Goal: Understand process/instructions

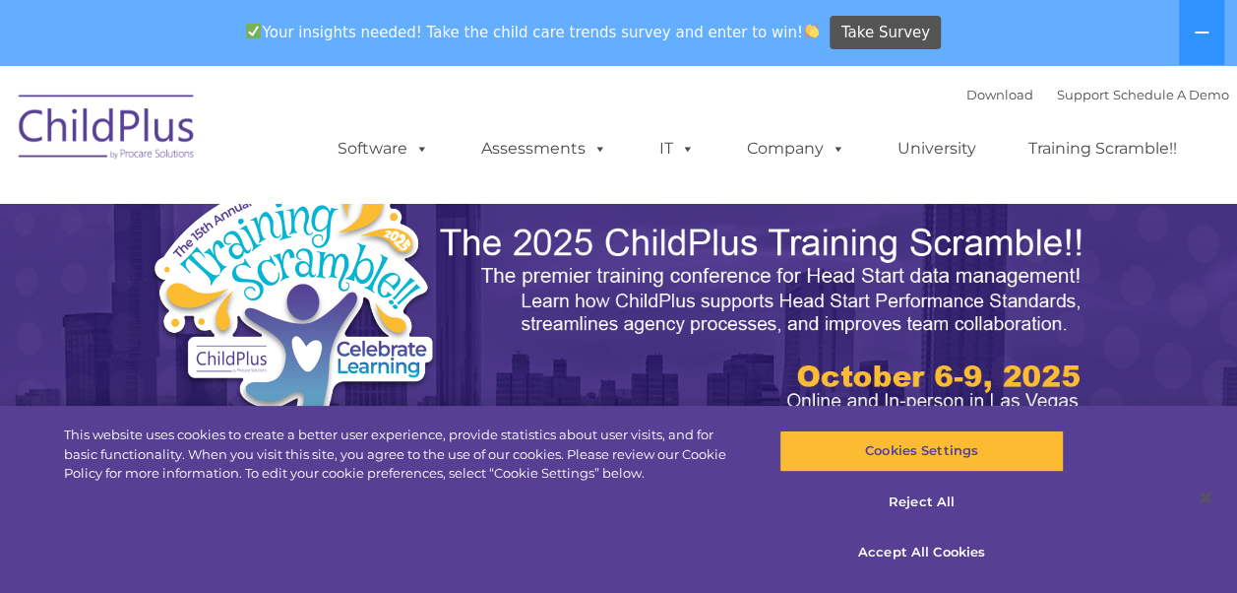
select select "MEDIUM"
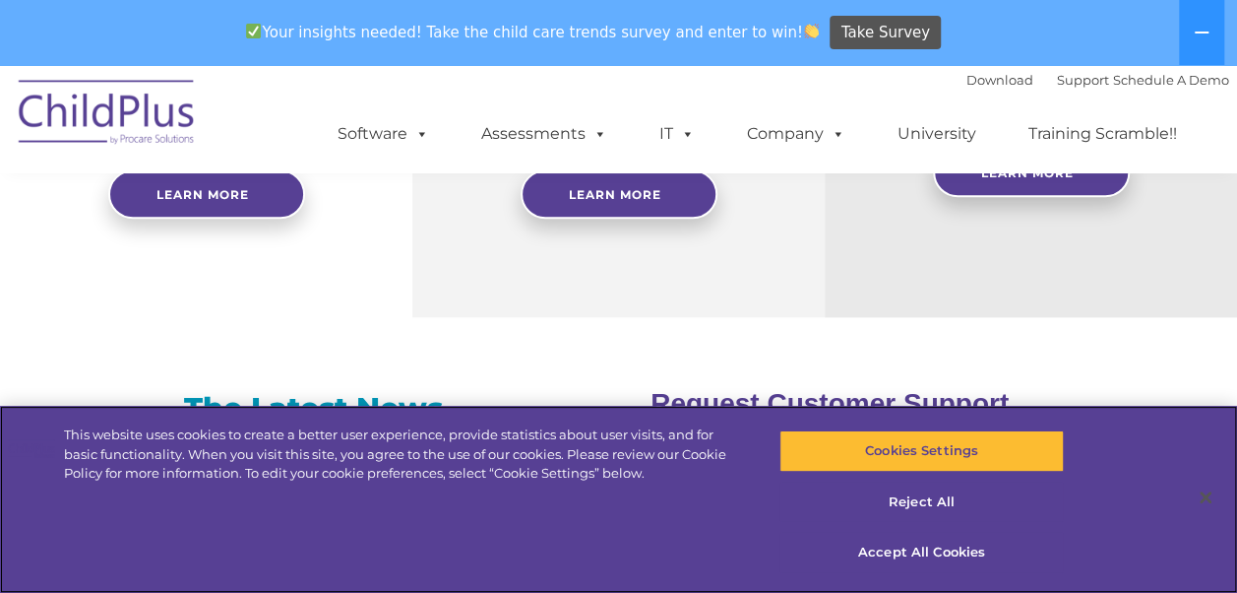
scroll to position [1077, 0]
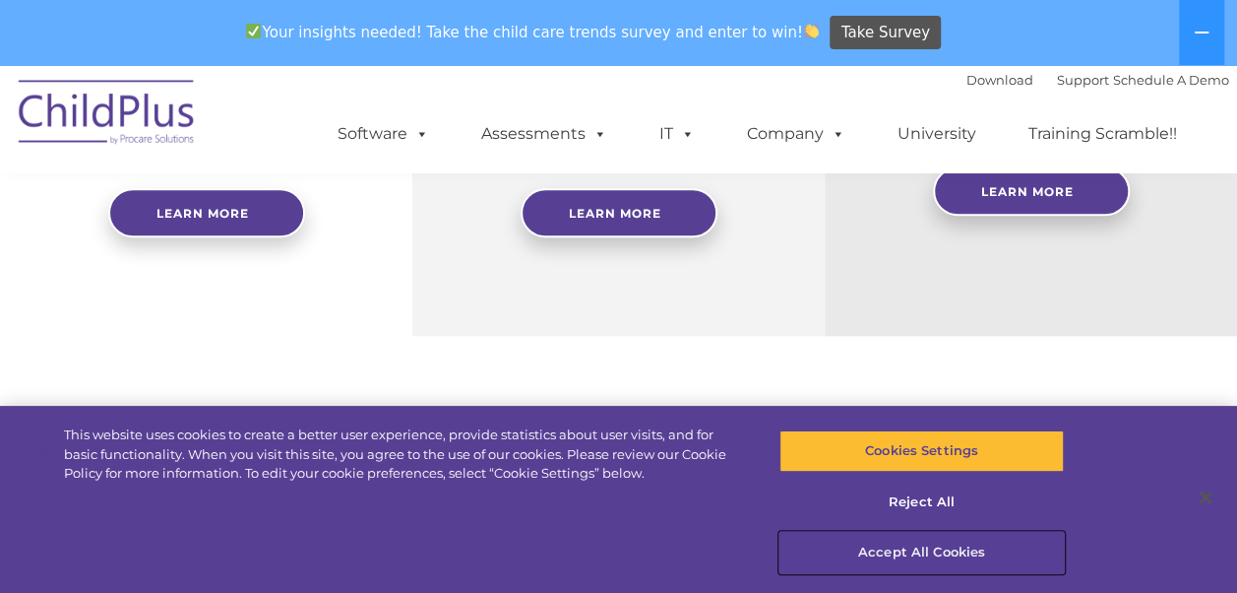
click at [902, 545] on button "Accept All Cookies" at bounding box center [922, 552] width 284 height 41
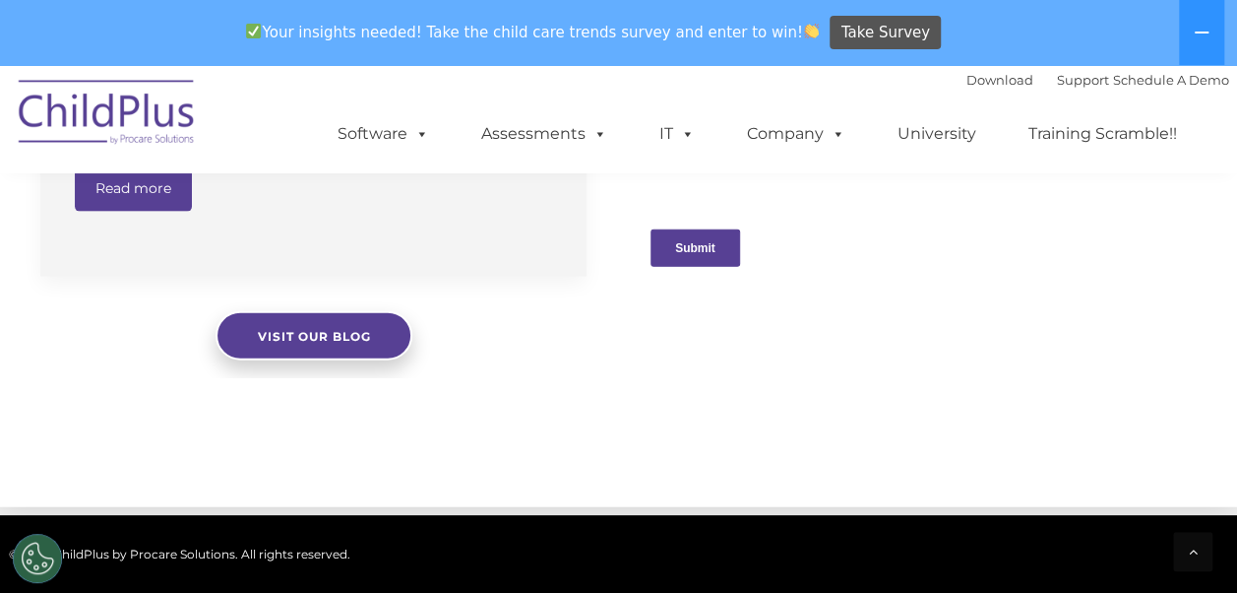
scroll to position [2173, 0]
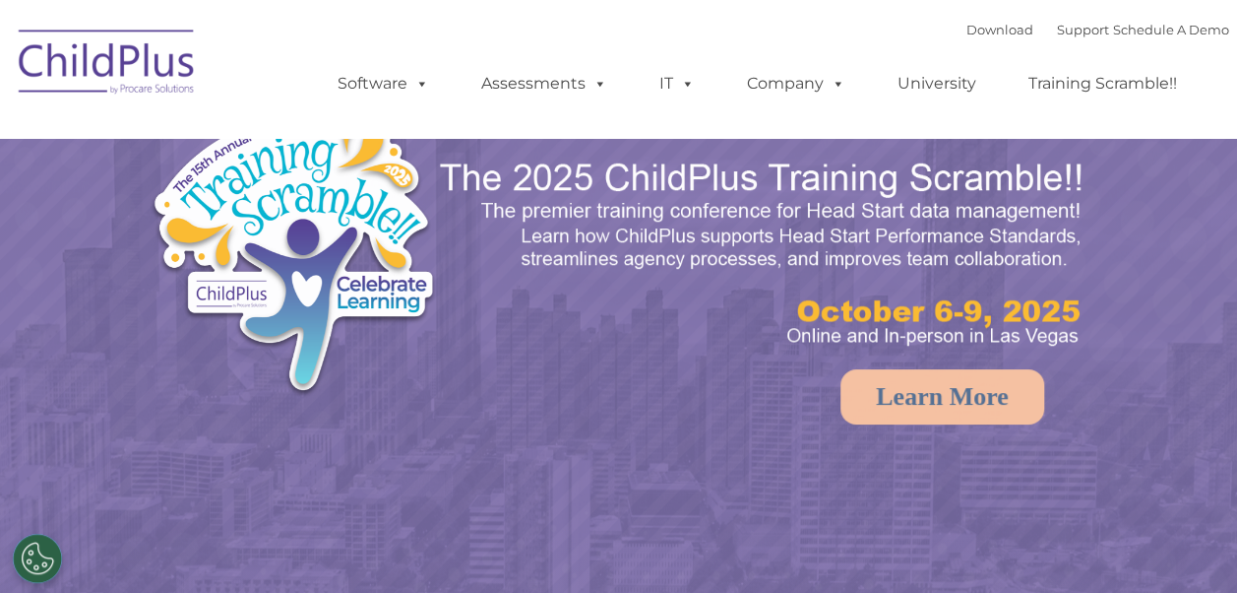
select select "MEDIUM"
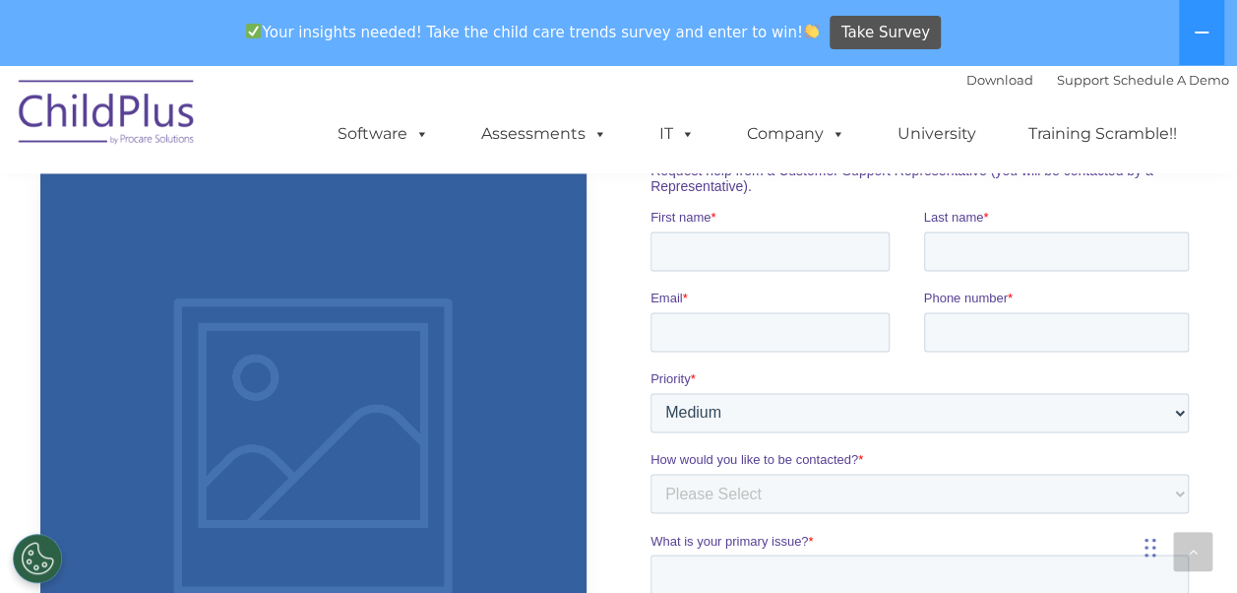
scroll to position [1362, 0]
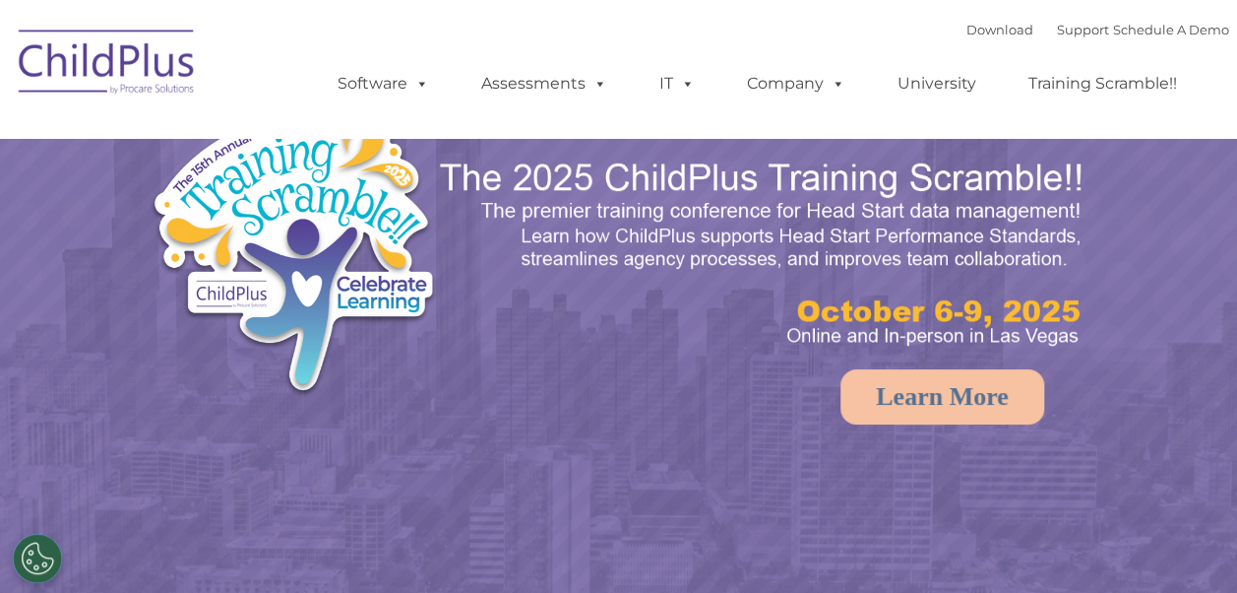
select select "MEDIUM"
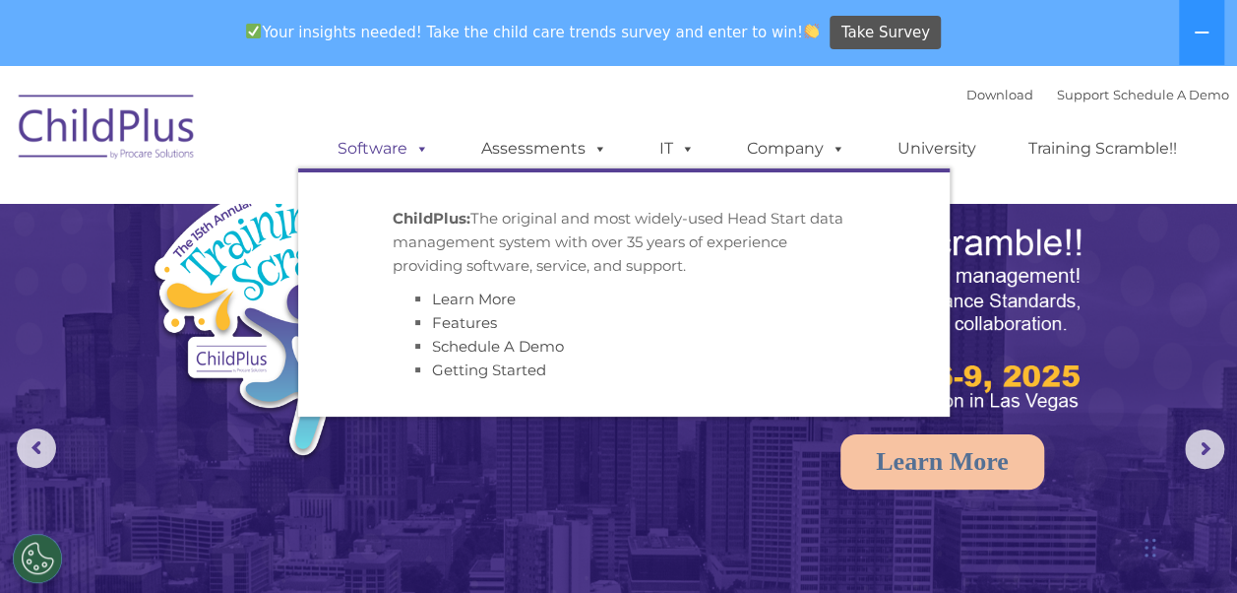
click at [378, 146] on link "Software" at bounding box center [383, 148] width 131 height 39
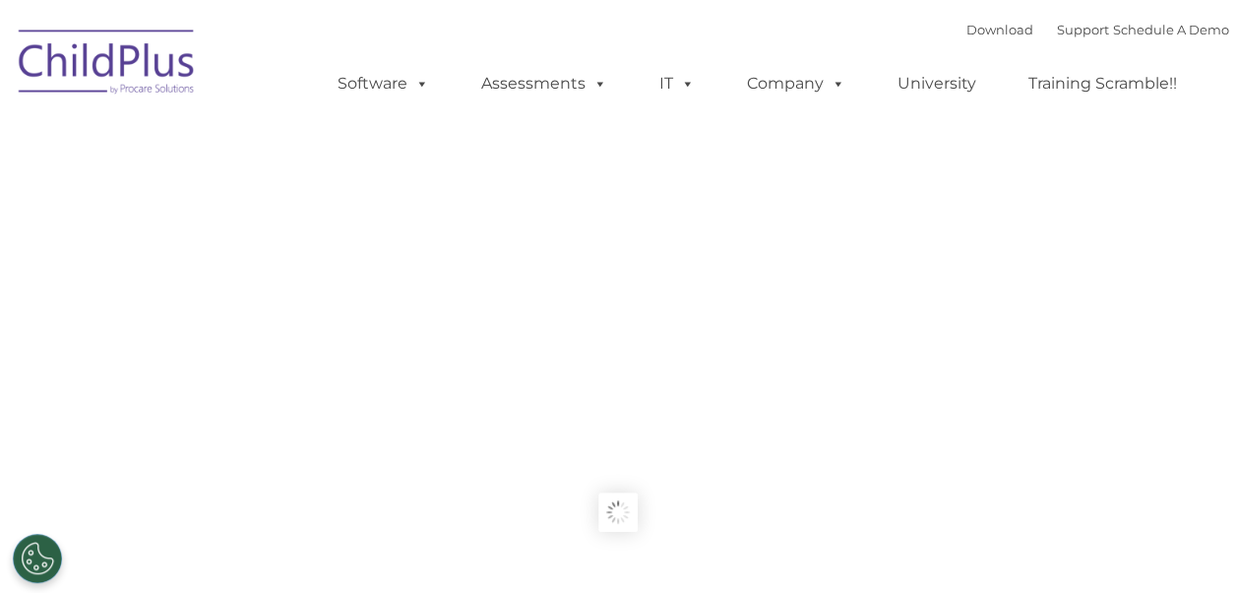
type input ""
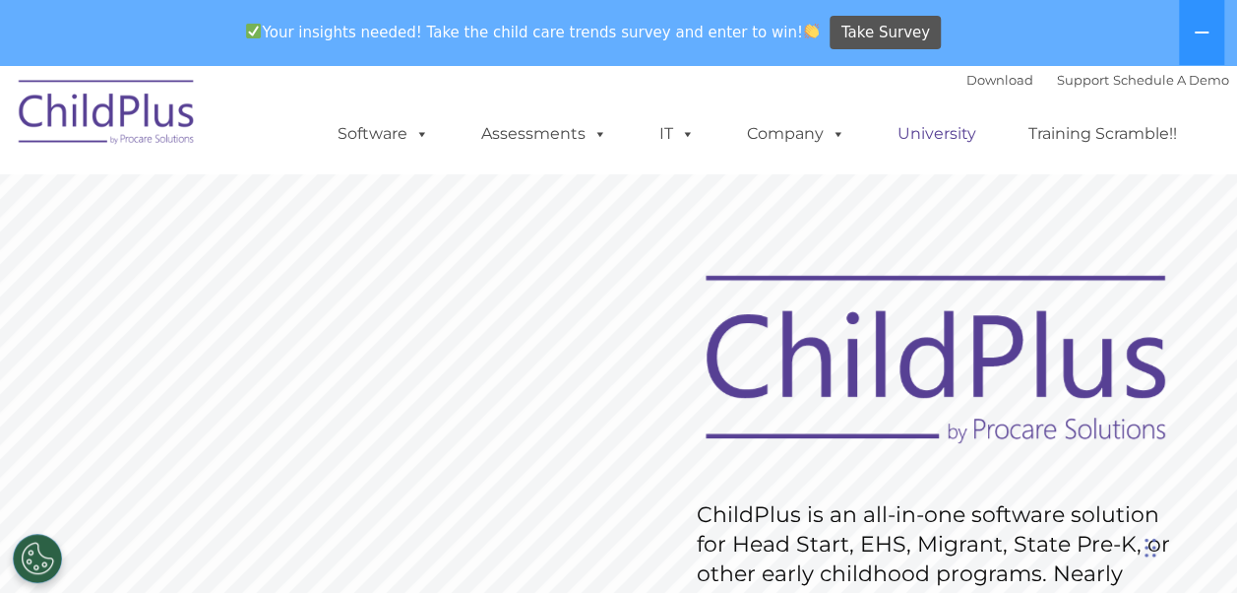
click at [929, 136] on link "University" at bounding box center [937, 133] width 118 height 39
click at [1210, 32] on button at bounding box center [1201, 32] width 45 height 65
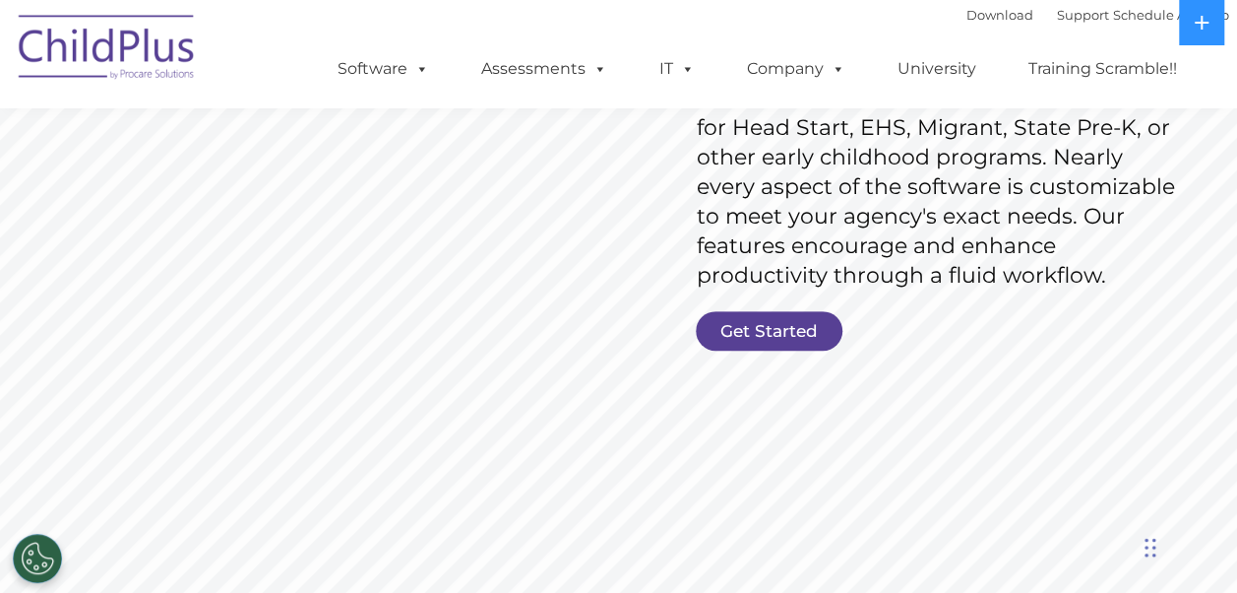
scroll to position [385, 0]
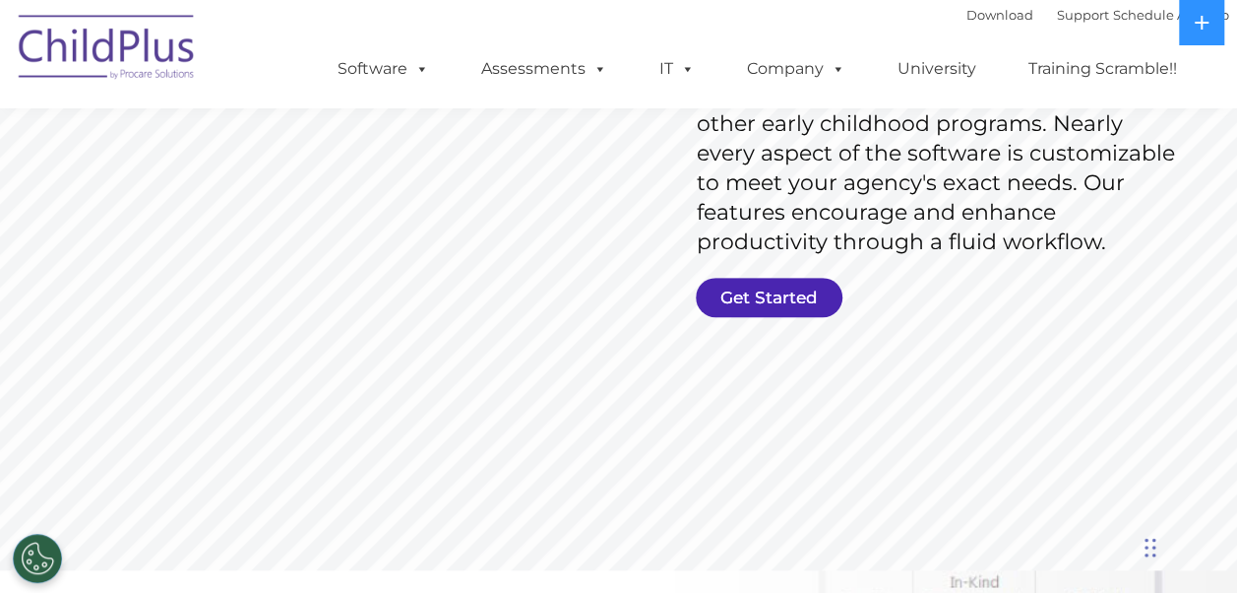
click at [789, 296] on link "Get Started" at bounding box center [769, 297] width 147 height 39
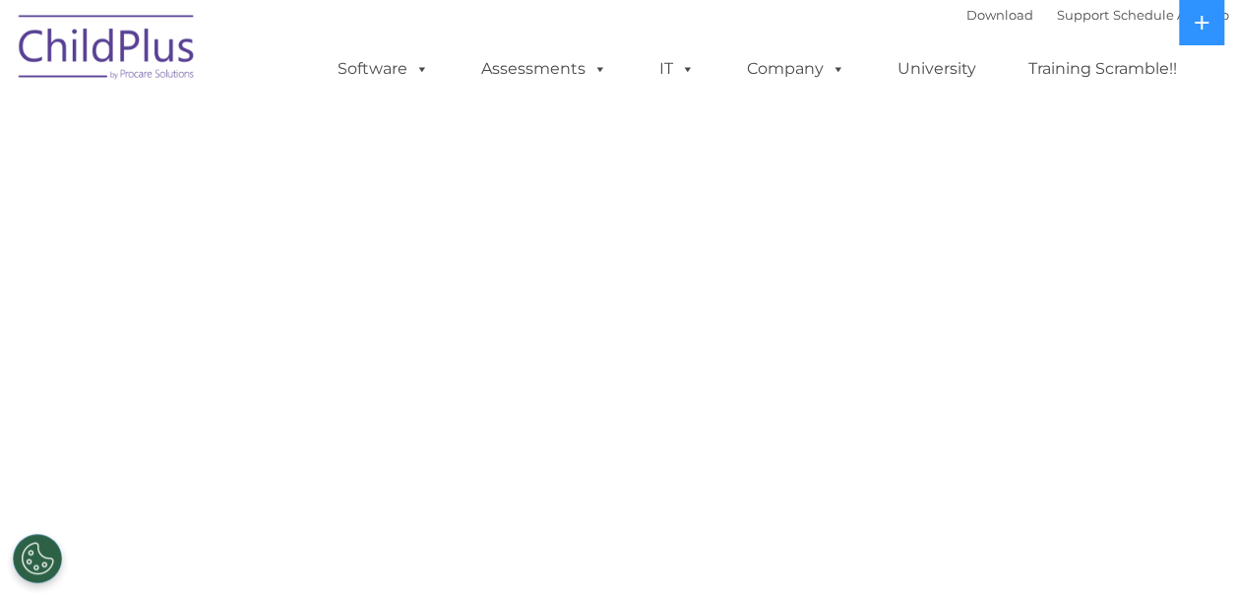
select select "MEDIUM"
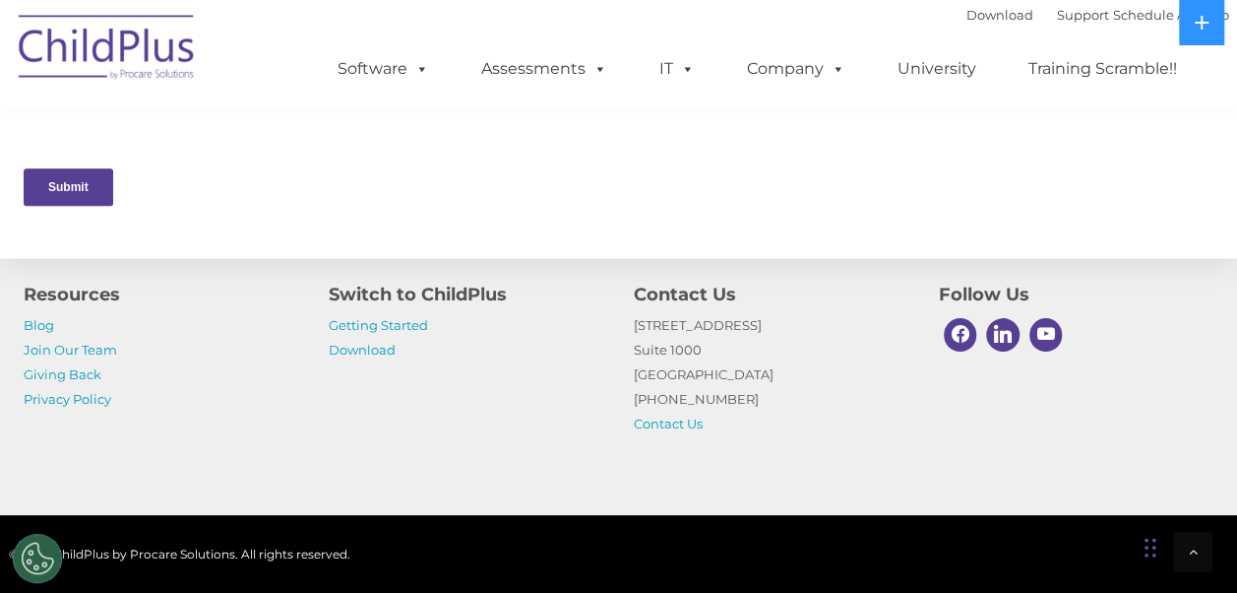
scroll to position [1124, 0]
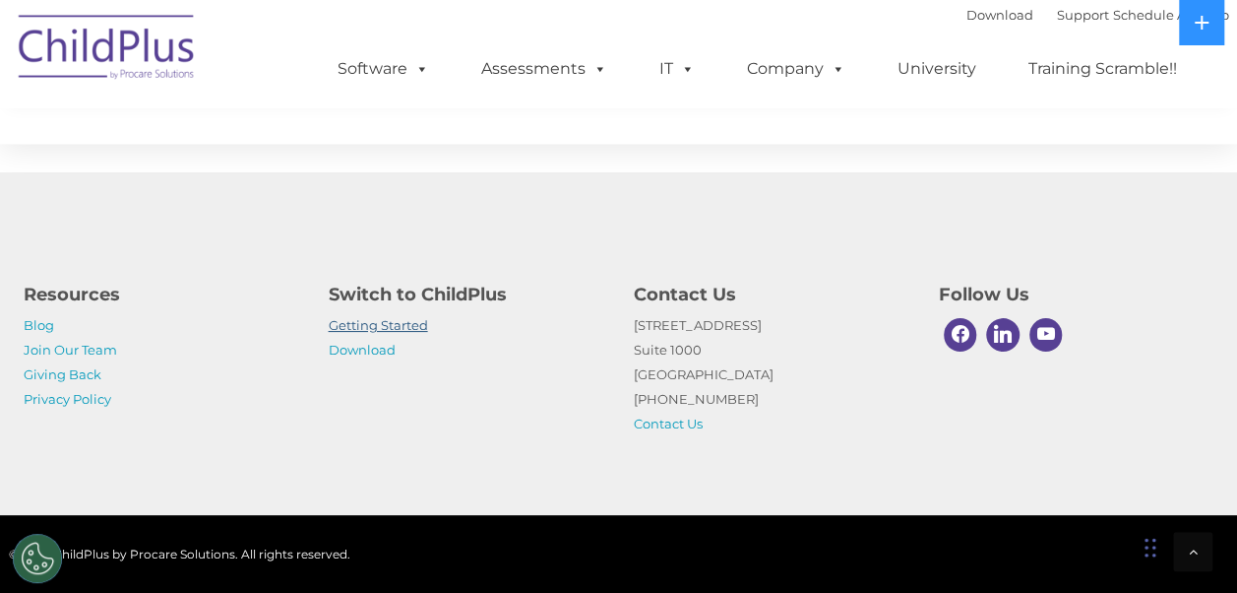
click at [361, 322] on link "Getting Started" at bounding box center [378, 325] width 99 height 16
click at [374, 352] on link "Download" at bounding box center [362, 350] width 67 height 16
